Goal: Task Accomplishment & Management: Use online tool/utility

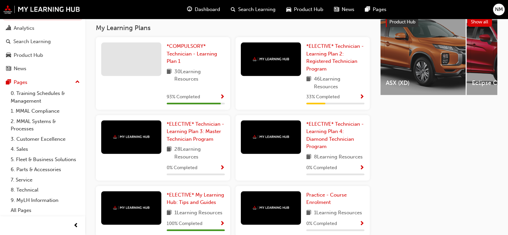
scroll to position [298, 0]
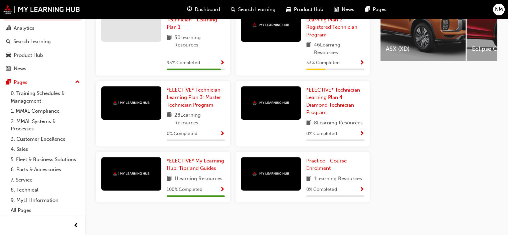
click at [362, 61] on span "Show Progress" at bounding box center [362, 63] width 5 height 6
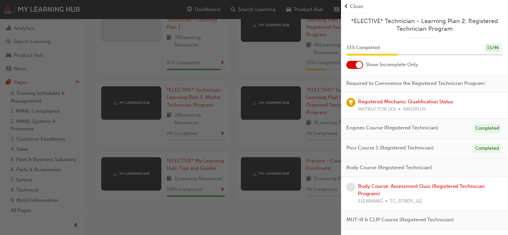
scroll to position [0, 0]
click at [362, 67] on div at bounding box center [359, 65] width 7 height 7
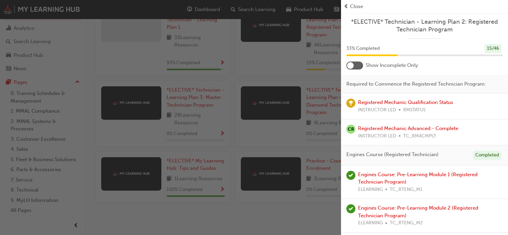
click at [356, 68] on div at bounding box center [355, 65] width 17 height 8
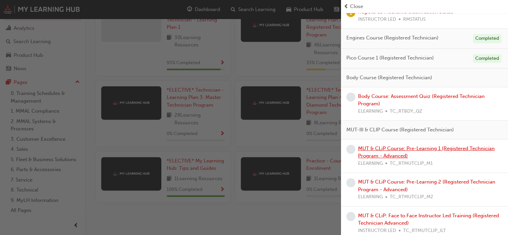
scroll to position [100, 0]
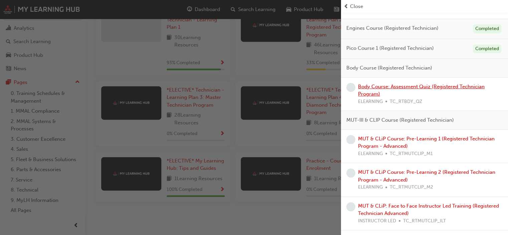
click at [401, 87] on link "Body Course: Assessment Quiz (Registered Technician Program)" at bounding box center [421, 91] width 127 height 14
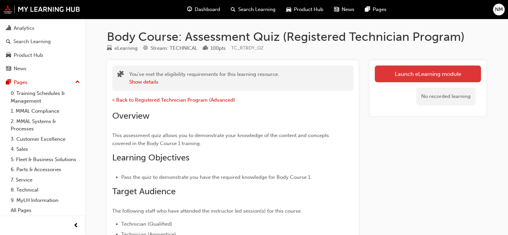
click at [411, 79] on link "Launch eLearning module" at bounding box center [428, 74] width 106 height 17
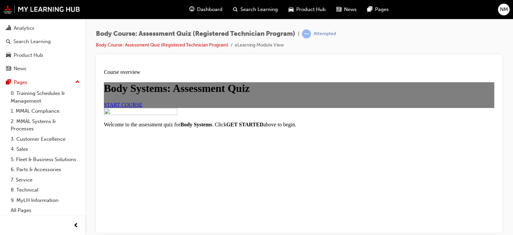
click at [142, 107] on span "START COURSE" at bounding box center [123, 105] width 38 height 6
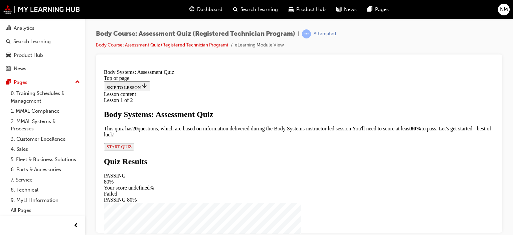
scroll to position [74, 0]
click at [132, 149] on span "START QUIZ" at bounding box center [119, 146] width 25 height 5
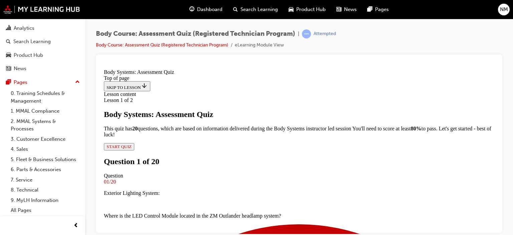
scroll to position [101, 0]
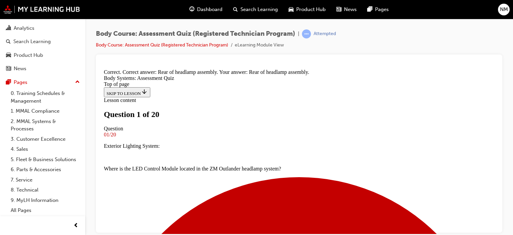
scroll to position [68, 0]
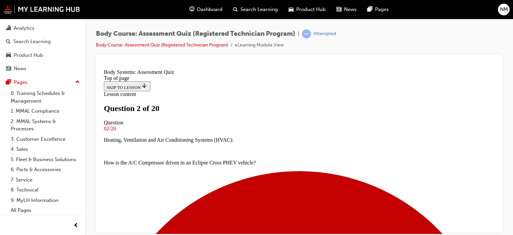
scroll to position [168, 0]
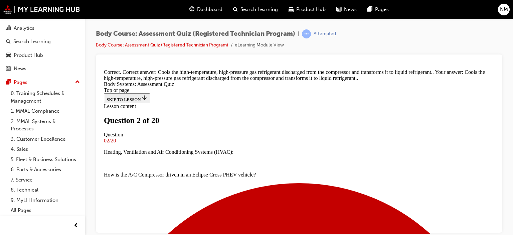
scroll to position [232, 0]
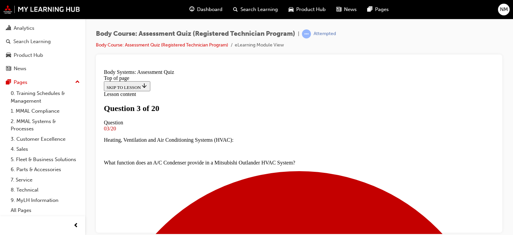
scroll to position [101, 0]
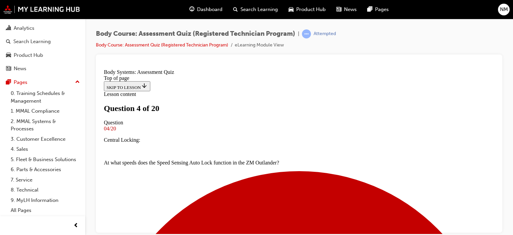
scroll to position [168, 0]
drag, startPoint x: 345, startPoint y: 175, endPoint x: 326, endPoint y: 168, distance: 19.9
drag, startPoint x: 236, startPoint y: 133, endPoint x: 231, endPoint y: 177, distance: 44.4
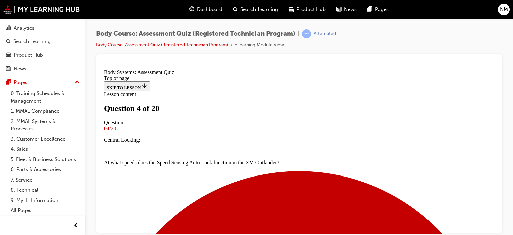
drag, startPoint x: 236, startPoint y: 172, endPoint x: 231, endPoint y: 111, distance: 60.6
drag, startPoint x: 242, startPoint y: 135, endPoint x: 237, endPoint y: 183, distance: 48.8
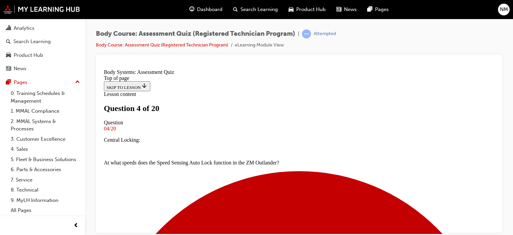
drag, startPoint x: 191, startPoint y: 158, endPoint x: 219, endPoint y: 174, distance: 31.6
drag, startPoint x: 211, startPoint y: 171, endPoint x: 207, endPoint y: 89, distance: 82.6
drag, startPoint x: 203, startPoint y: 135, endPoint x: 202, endPoint y: 122, distance: 13.4
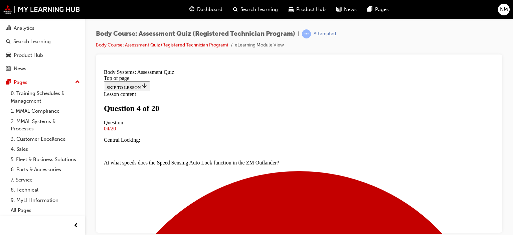
drag, startPoint x: 229, startPoint y: 134, endPoint x: 223, endPoint y: 95, distance: 39.1
drag, startPoint x: 226, startPoint y: 94, endPoint x: 228, endPoint y: 134, distance: 39.8
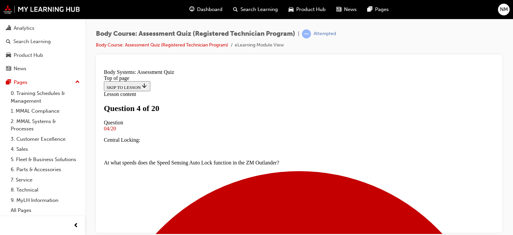
drag, startPoint x: 193, startPoint y: 132, endPoint x: 200, endPoint y: 129, distance: 7.6
drag, startPoint x: 212, startPoint y: 175, endPoint x: 198, endPoint y: 149, distance: 29.9
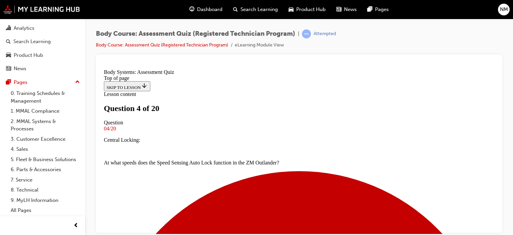
drag, startPoint x: 337, startPoint y: 143, endPoint x: 335, endPoint y: 165, distance: 21.8
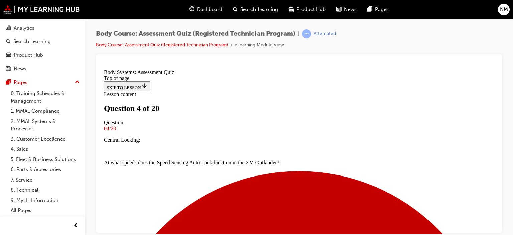
drag, startPoint x: 256, startPoint y: 176, endPoint x: 278, endPoint y: 153, distance: 32.4
drag, startPoint x: 245, startPoint y: 194, endPoint x: 281, endPoint y: 113, distance: 88.6
drag, startPoint x: 262, startPoint y: 145, endPoint x: 265, endPoint y: 187, distance: 42.5
drag, startPoint x: 254, startPoint y: 141, endPoint x: 275, endPoint y: 143, distance: 21.2
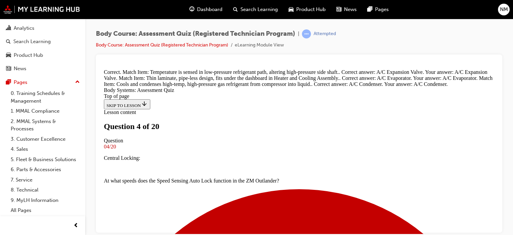
scroll to position [230, 0]
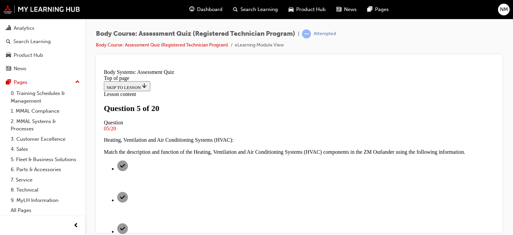
scroll to position [68, 0]
drag, startPoint x: 189, startPoint y: 120, endPoint x: 357, endPoint y: 126, distance: 168.2
